Goal: Information Seeking & Learning: Learn about a topic

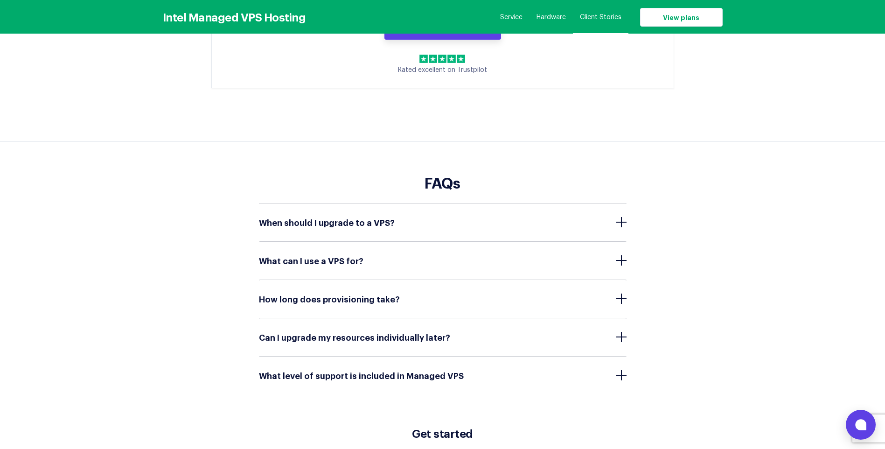
scroll to position [4494, 0]
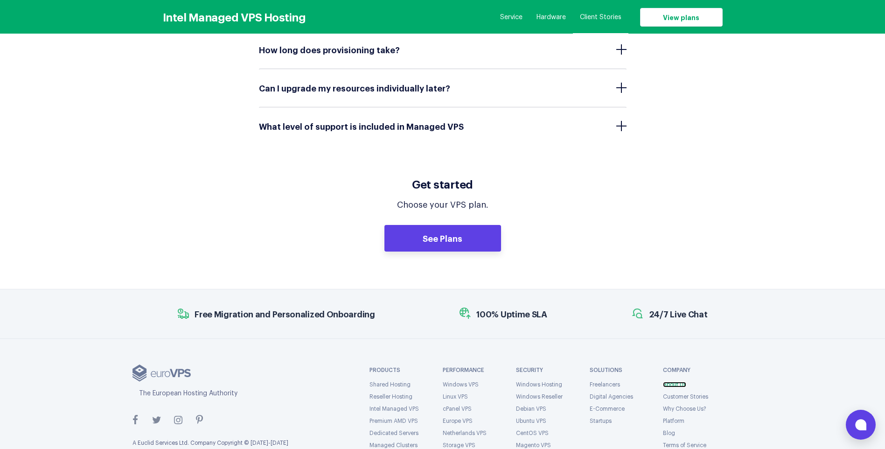
click at [681, 382] on link "About Us" at bounding box center [674, 385] width 23 height 6
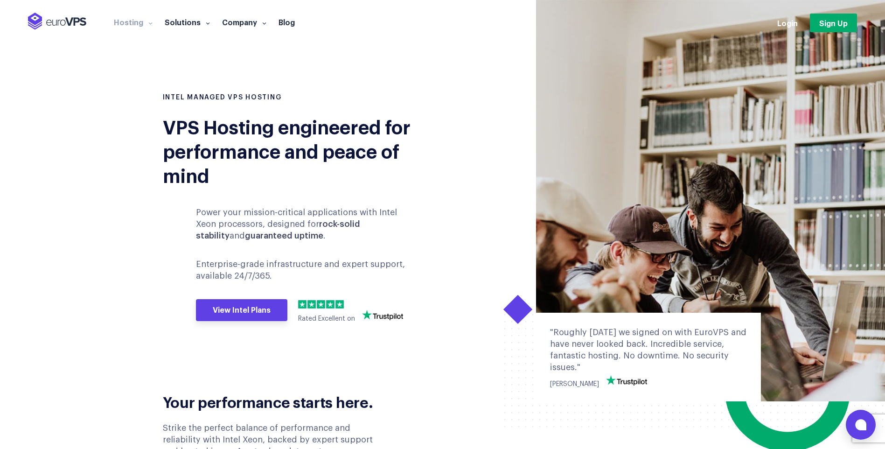
scroll to position [47, 0]
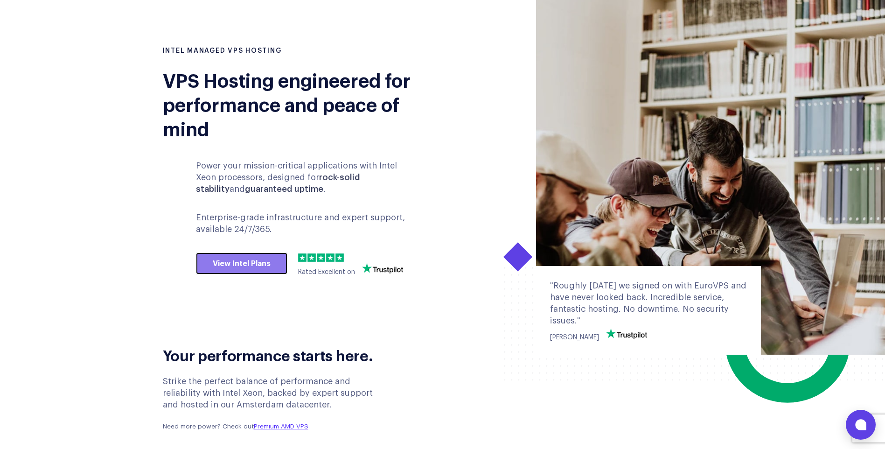
click at [241, 268] on link "View Intel Plans" at bounding box center [241, 263] width 91 height 22
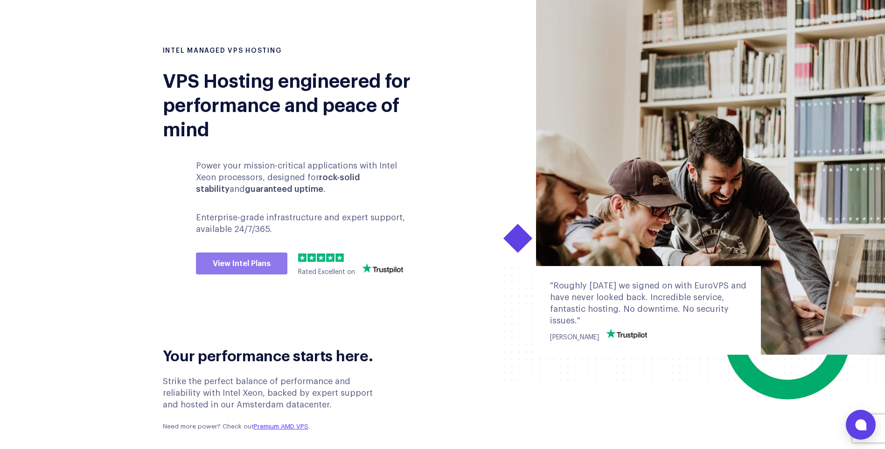
scroll to position [392, 0]
